Goal: Navigation & Orientation: Find specific page/section

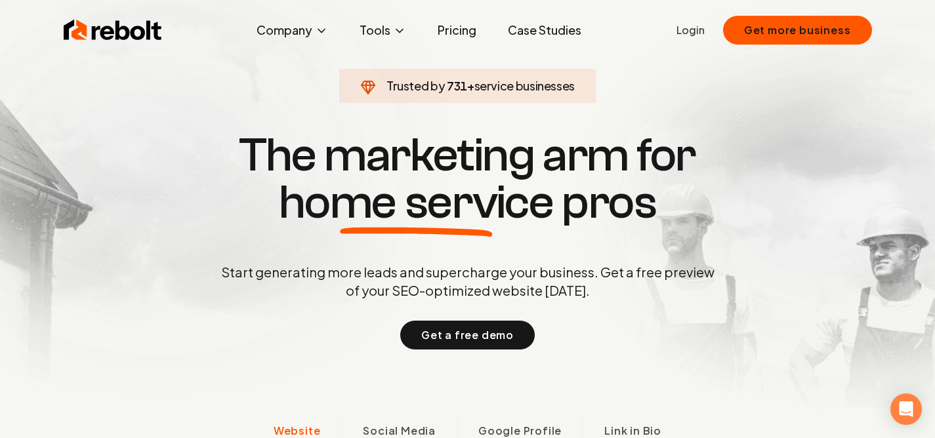
click at [425, 193] on span "home service" at bounding box center [416, 202] width 275 height 47
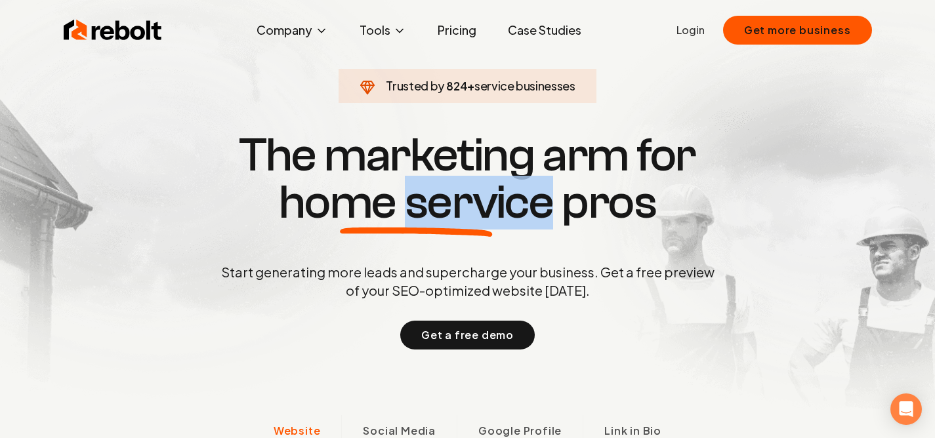
click at [425, 193] on span "home service" at bounding box center [416, 202] width 275 height 47
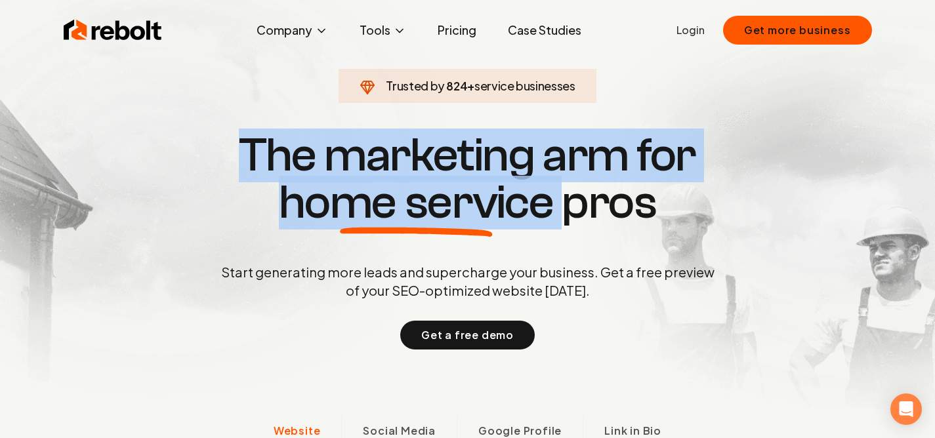
click at [425, 193] on span "home service" at bounding box center [416, 202] width 275 height 47
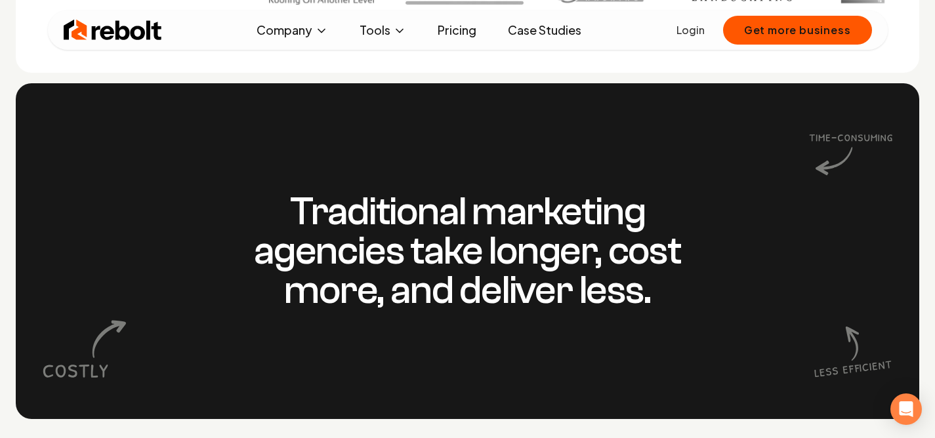
scroll to position [1117, 0]
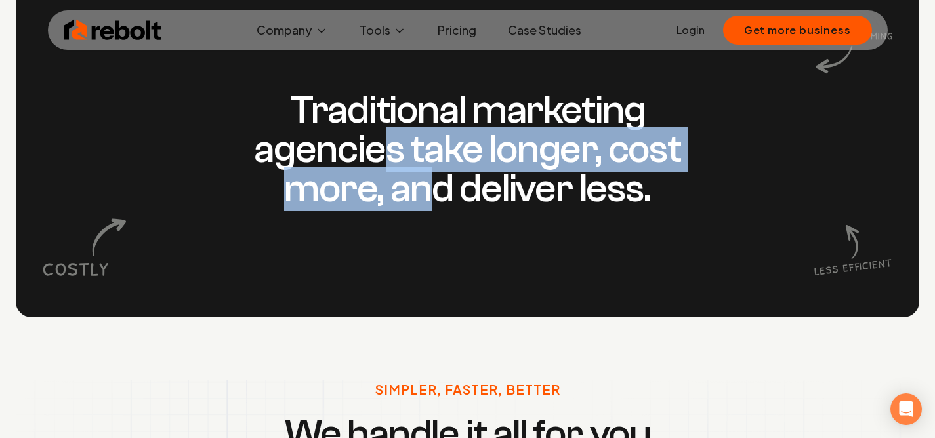
drag, startPoint x: 425, startPoint y: 193, endPoint x: 392, endPoint y: 165, distance: 43.8
click at [392, 165] on h3 "Traditional marketing agencies take longer, cost more, and deliver less." at bounding box center [468, 150] width 504 height 118
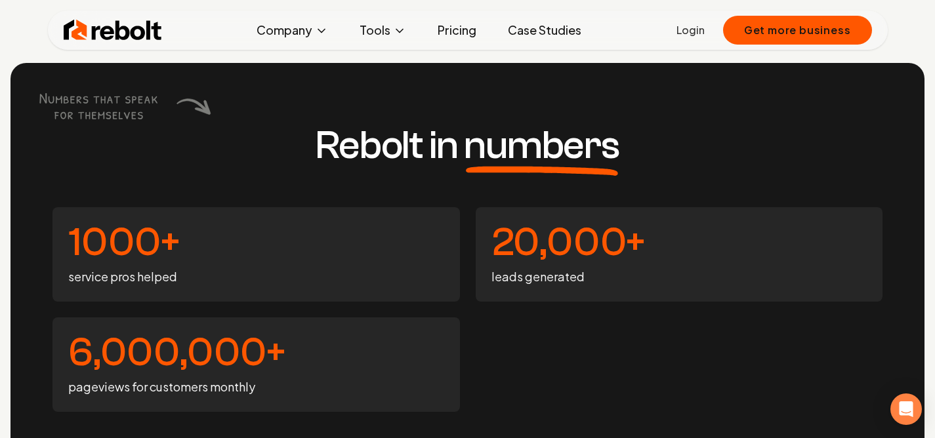
scroll to position [4790, 0]
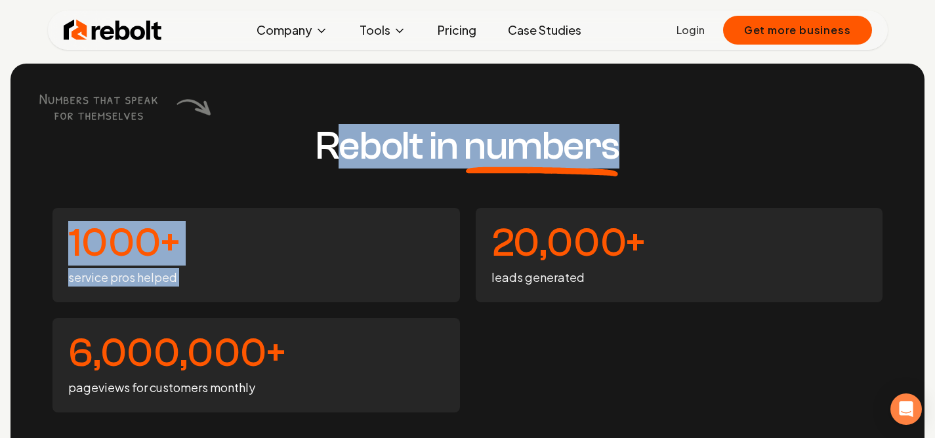
drag, startPoint x: 327, startPoint y: 159, endPoint x: 554, endPoint y: 219, distance: 234.6
click at [554, 219] on div "Rebolt in numbers 1000+ service pros helped 20,000+ leads generated 6,000,000+ …" at bounding box center [467, 270] width 914 height 412
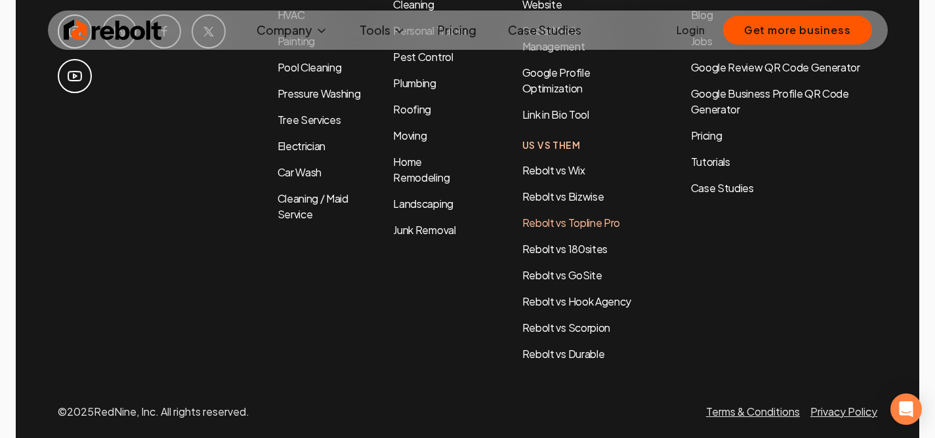
scroll to position [6077, 0]
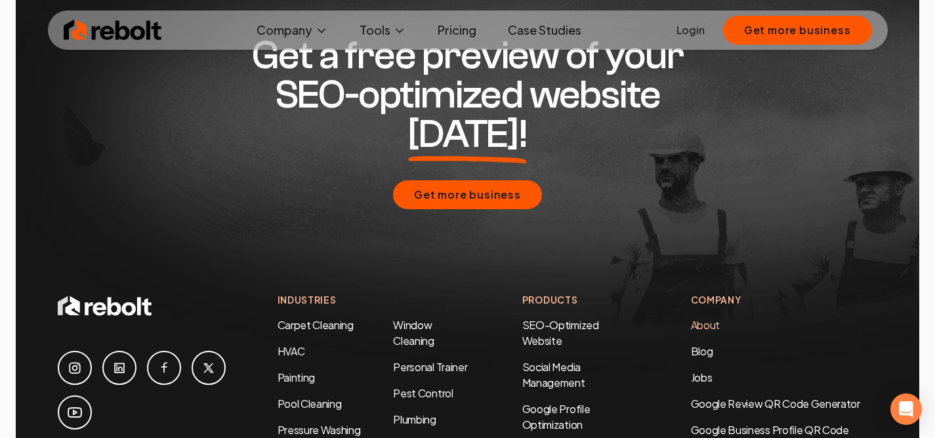
click at [714, 318] on link "About" at bounding box center [705, 325] width 29 height 14
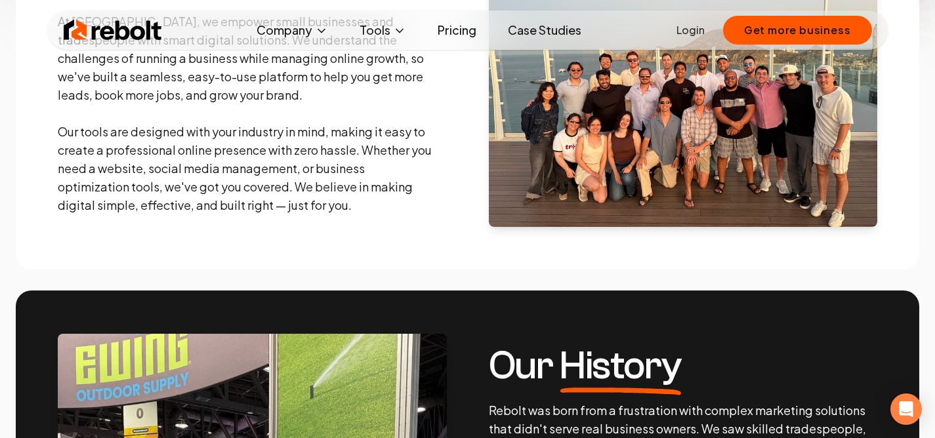
scroll to position [332, 0]
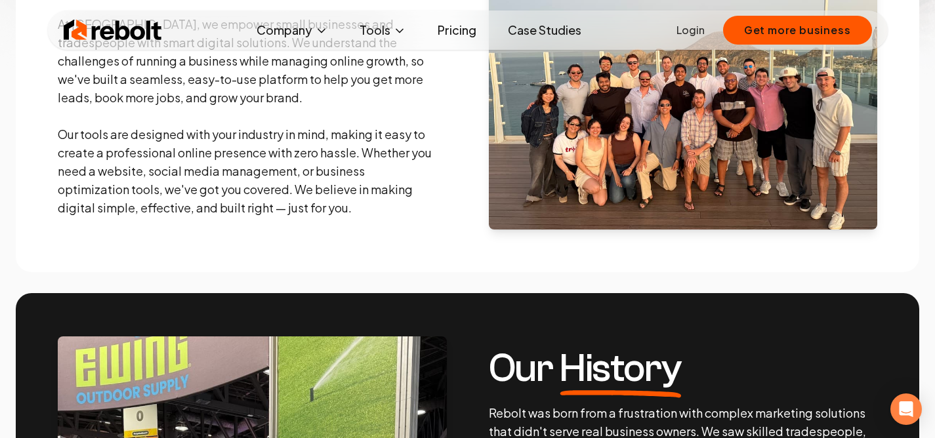
click at [679, 156] on img at bounding box center [683, 89] width 389 height 282
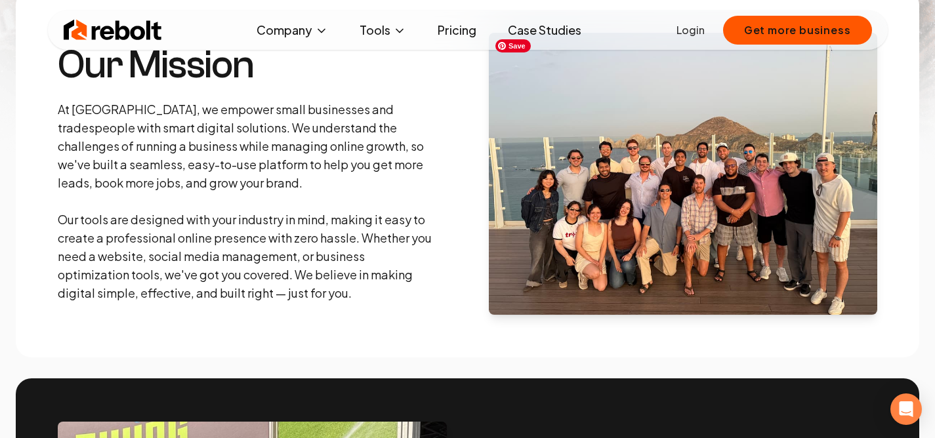
scroll to position [248, 0]
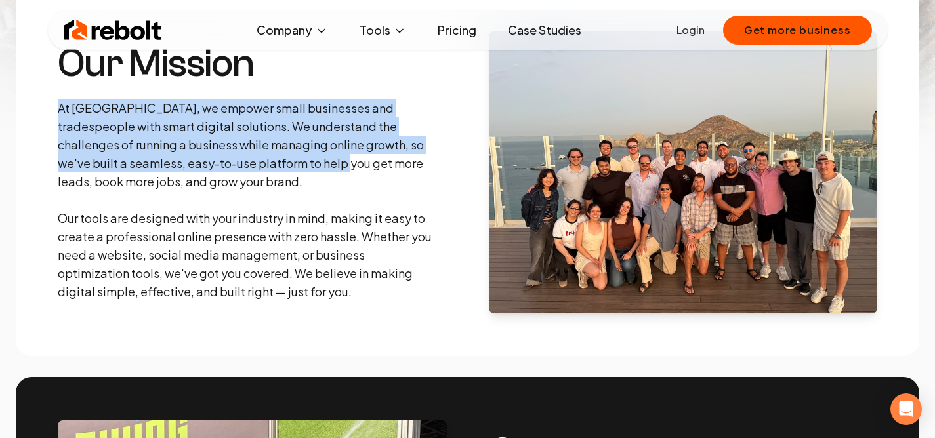
drag, startPoint x: 215, startPoint y: 90, endPoint x: 289, endPoint y: 157, distance: 99.4
click at [288, 157] on div "Our Mission At Rebolt, we empower small businesses and tradespeople with smart …" at bounding box center [247, 172] width 378 height 257
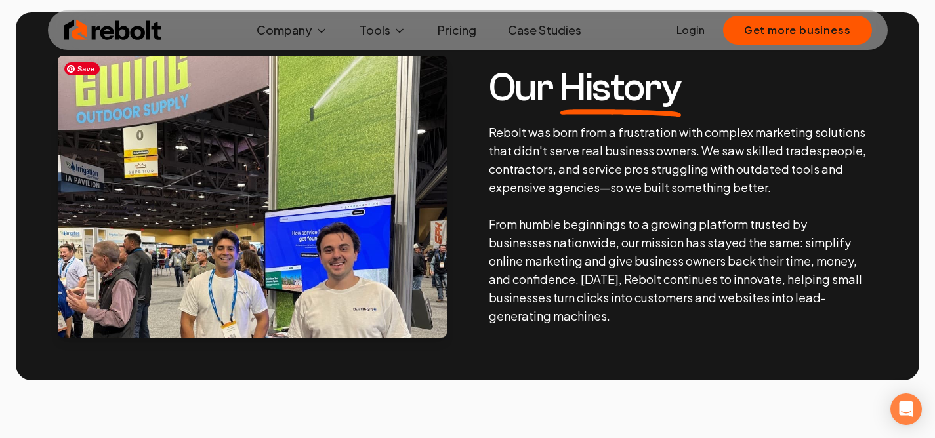
scroll to position [609, 0]
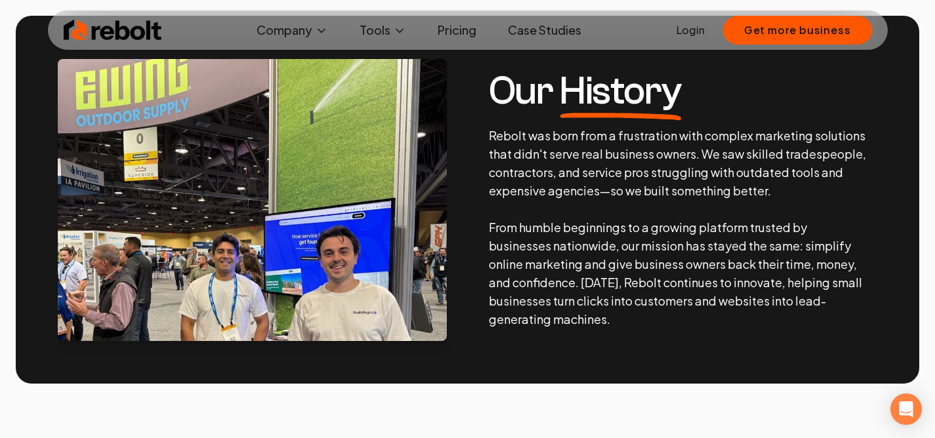
click at [565, 157] on p "Rebolt was born from a frustration with complex marketing solutions that didn't…" at bounding box center [678, 228] width 378 height 202
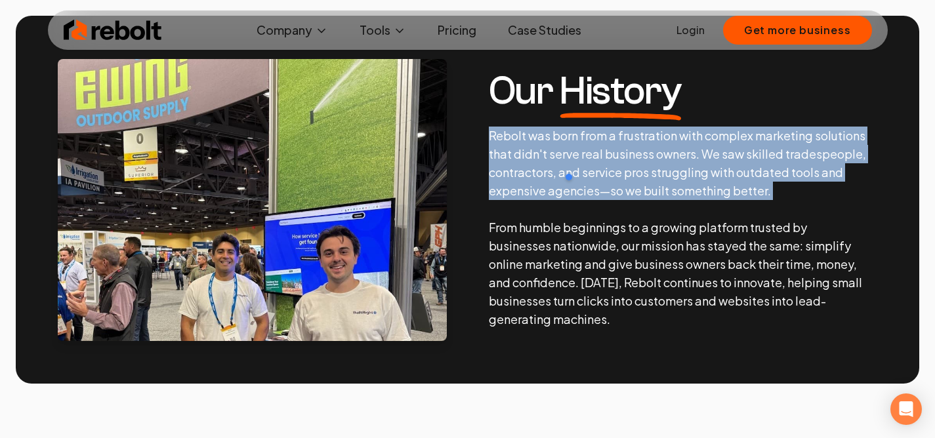
click at [565, 157] on p "Rebolt was born from a frustration with complex marketing solutions that didn't…" at bounding box center [678, 228] width 378 height 202
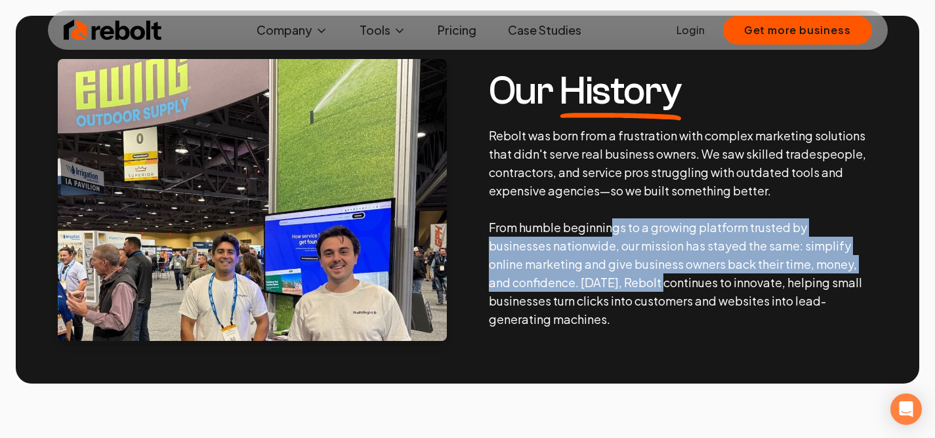
drag, startPoint x: 613, startPoint y: 230, endPoint x: 670, endPoint y: 283, distance: 78.0
click at [670, 283] on p "Rebolt was born from a frustration with complex marketing solutions that didn't…" at bounding box center [678, 228] width 378 height 202
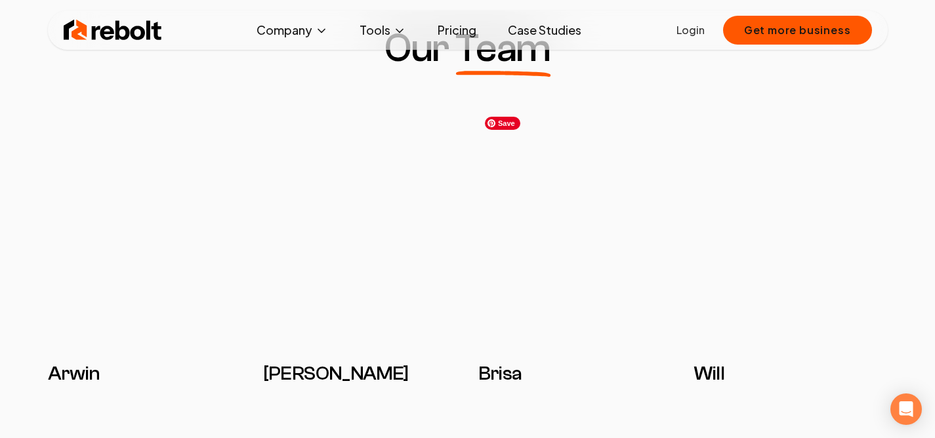
scroll to position [1133, 0]
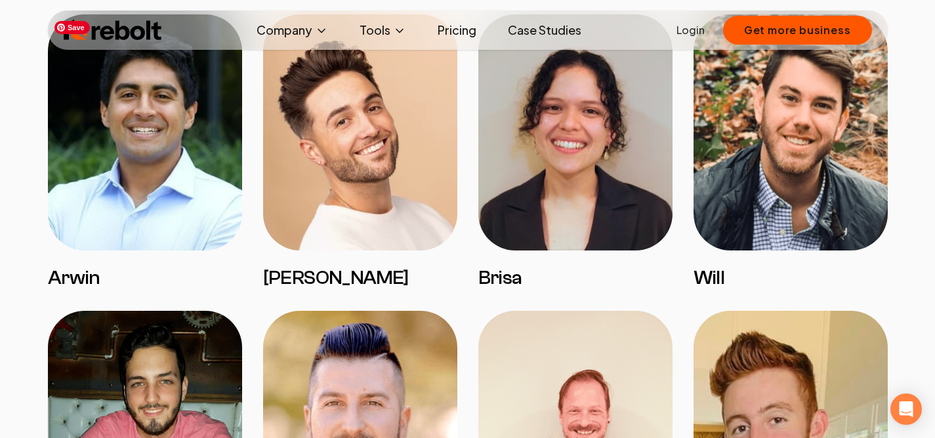
click at [130, 182] on img at bounding box center [145, 132] width 194 height 236
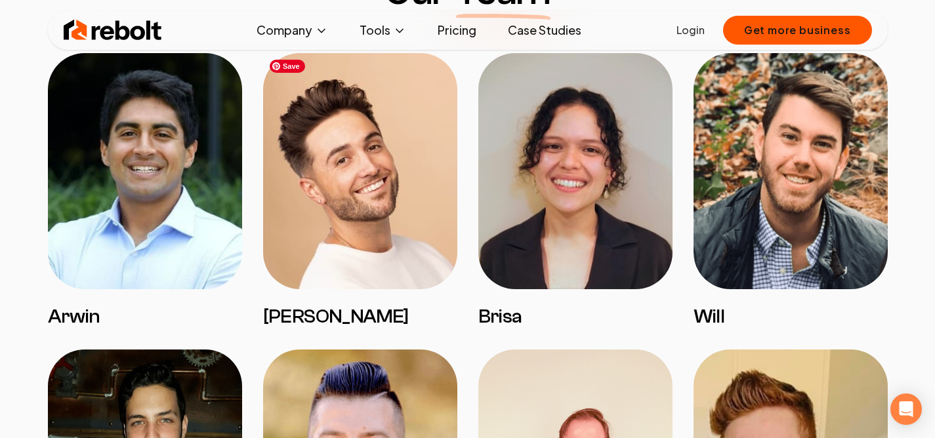
click at [279, 193] on img at bounding box center [360, 171] width 194 height 236
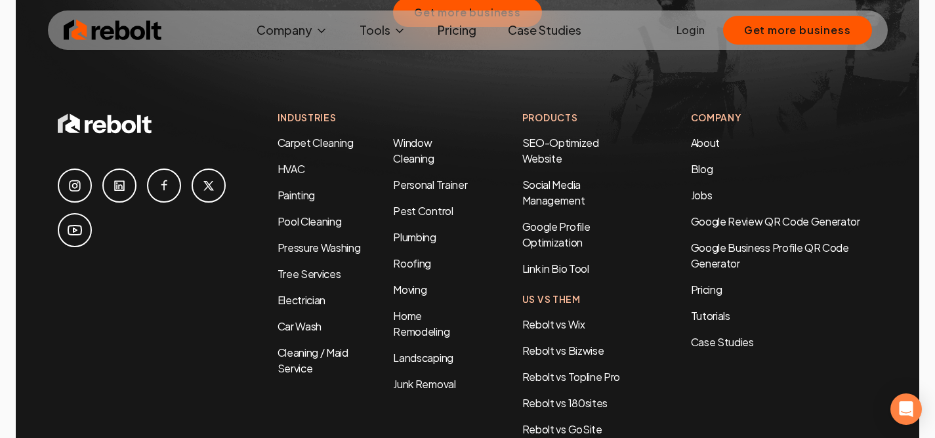
scroll to position [4122, 0]
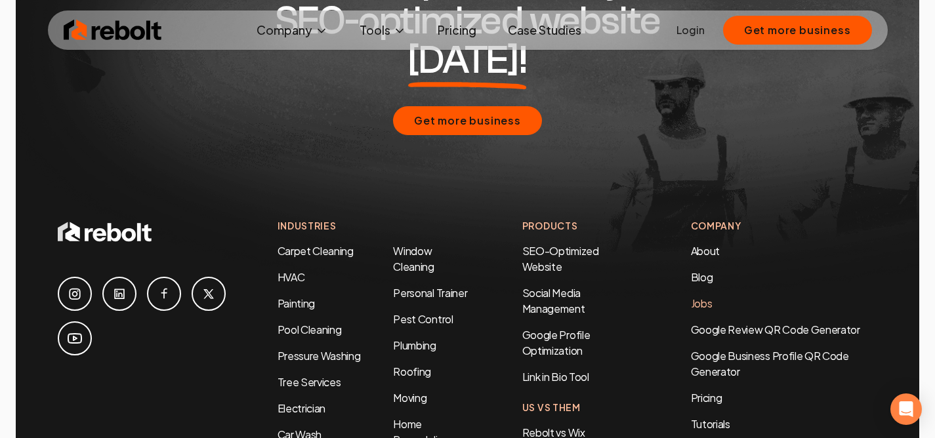
click at [707, 296] on link "Jobs" at bounding box center [702, 303] width 22 height 14
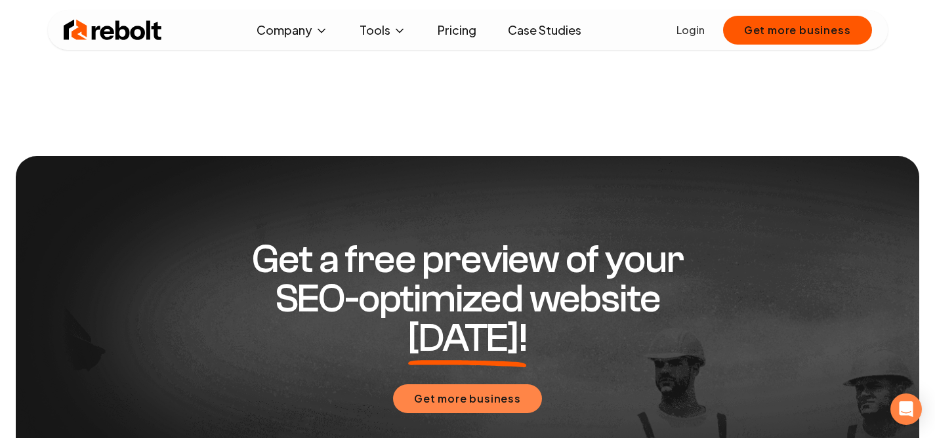
scroll to position [299, 0]
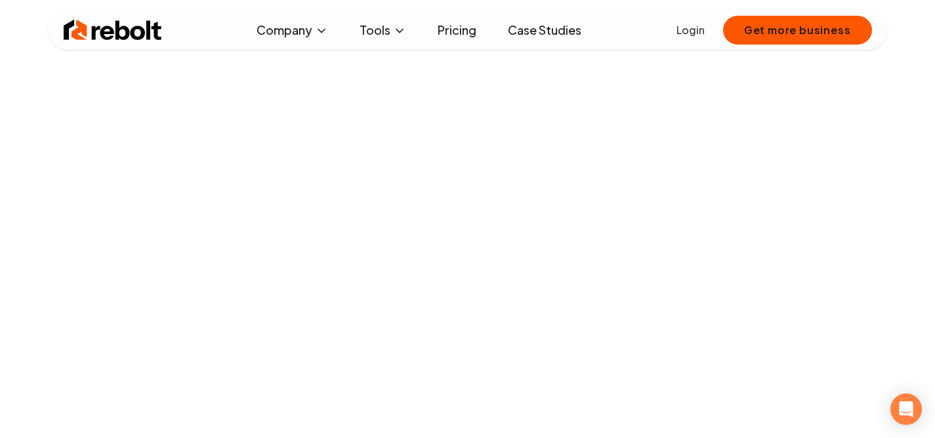
click at [545, 29] on link "Case Studies" at bounding box center [544, 30] width 94 height 26
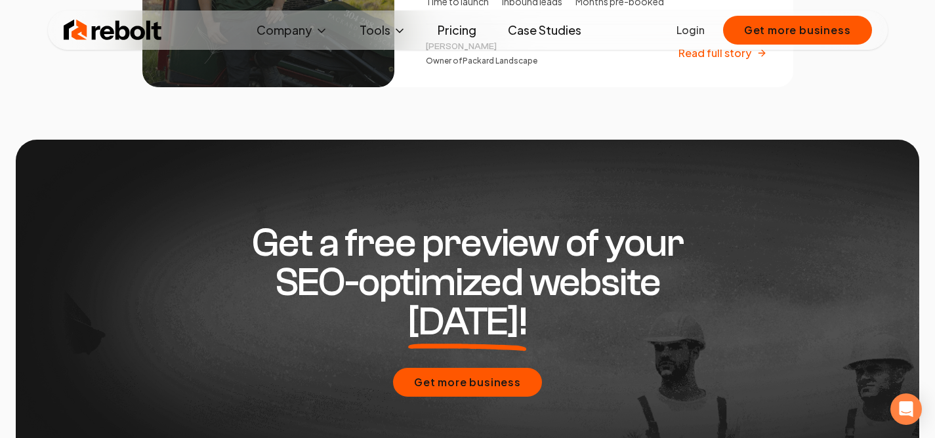
scroll to position [2637, 0]
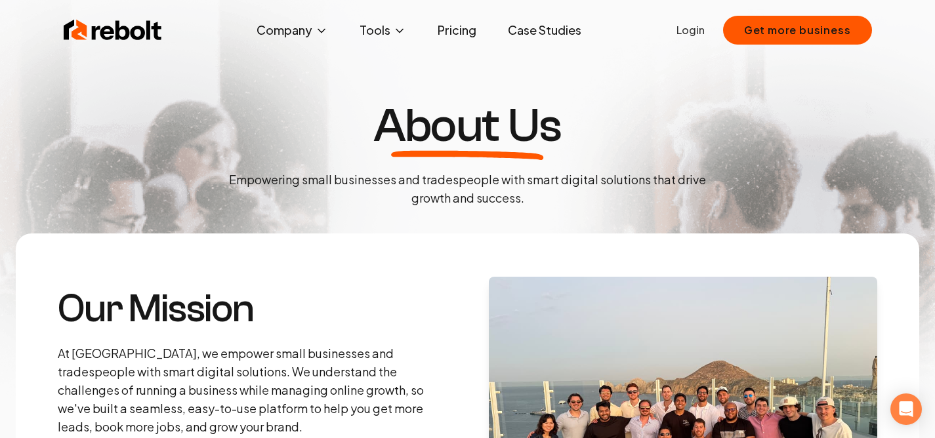
scroll to position [14, 0]
